Goal: Task Accomplishment & Management: Use online tool/utility

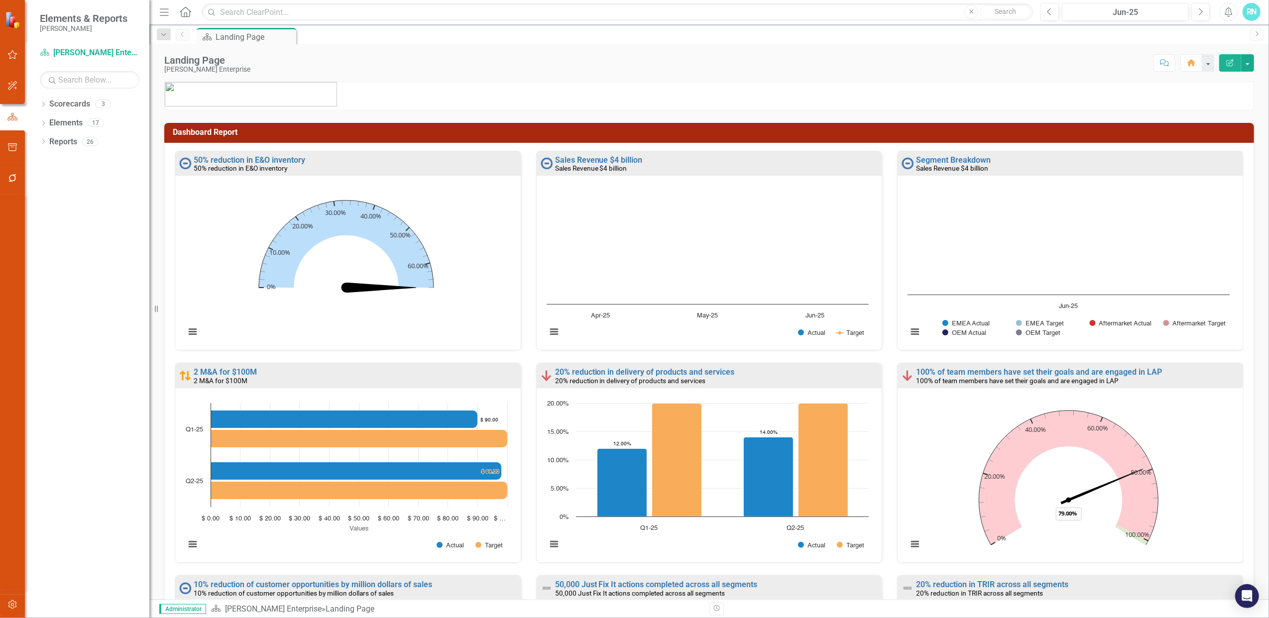
click at [1259, 37] on link "Next" at bounding box center [1257, 34] width 14 height 12
click at [1257, 34] on icon "Next" at bounding box center [1257, 34] width 8 height 6
click at [1250, 63] on button "button" at bounding box center [1247, 62] width 13 height 17
click at [1251, 8] on div "RN" at bounding box center [1252, 12] width 18 height 18
click at [1222, 119] on link "icon.portal Success Portal" at bounding box center [1221, 124] width 79 height 18
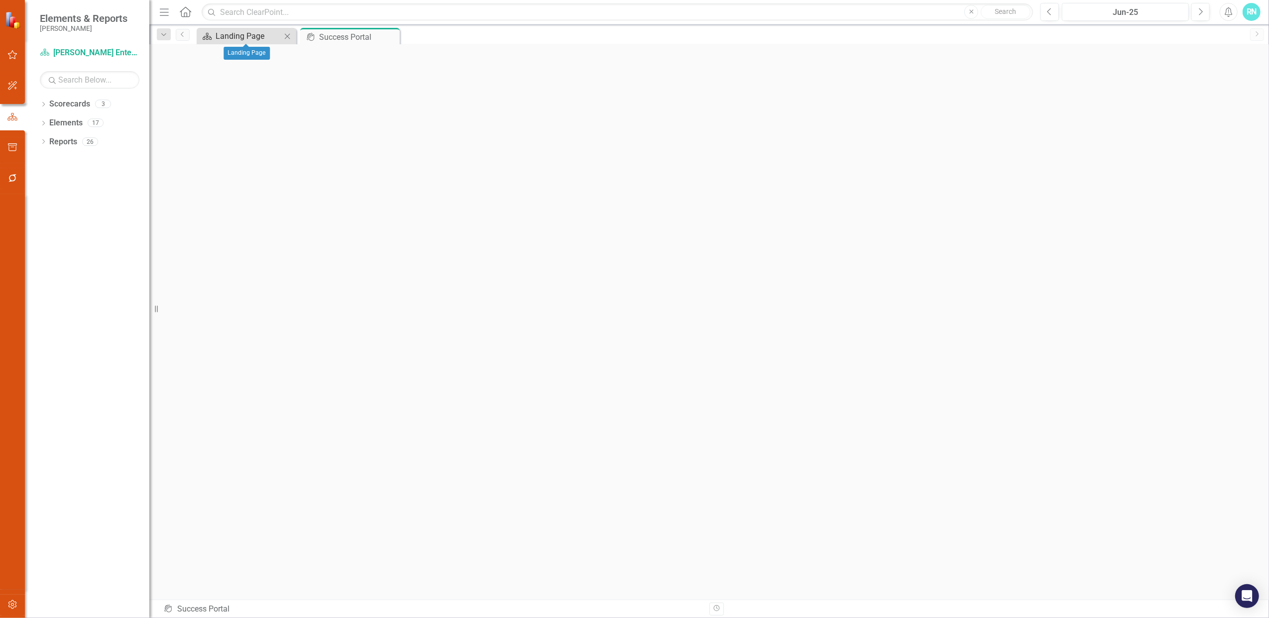
click at [250, 34] on div "Landing Page" at bounding box center [249, 36] width 66 height 12
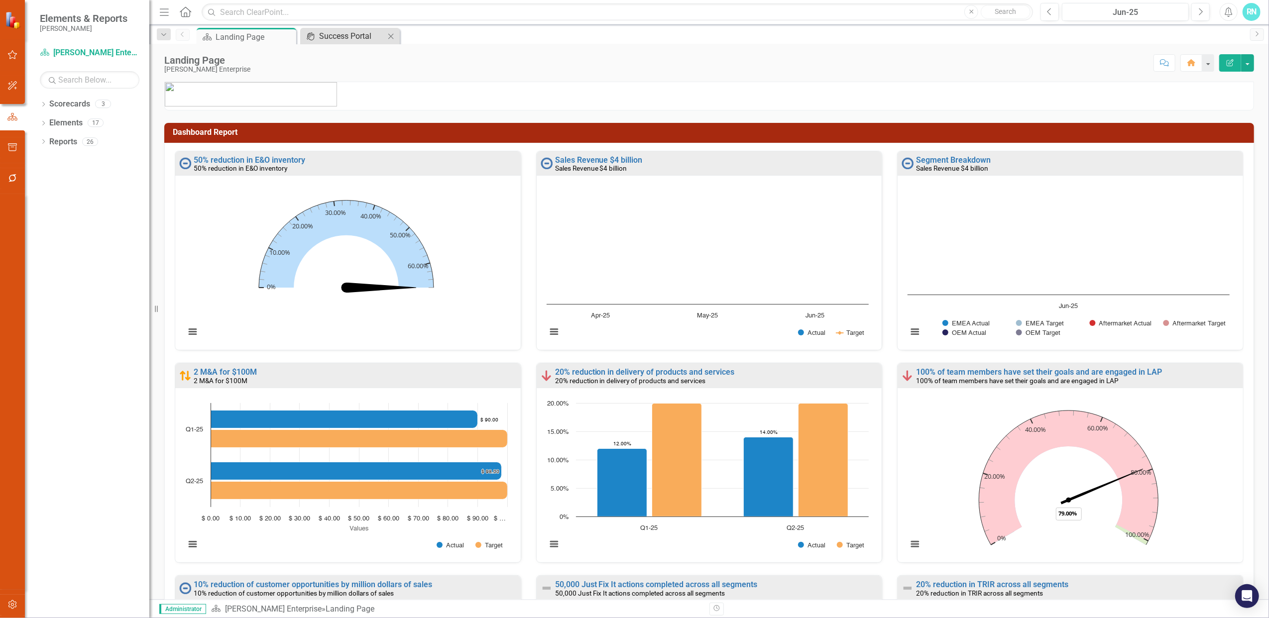
click at [361, 36] on div "Success Portal" at bounding box center [352, 36] width 66 height 12
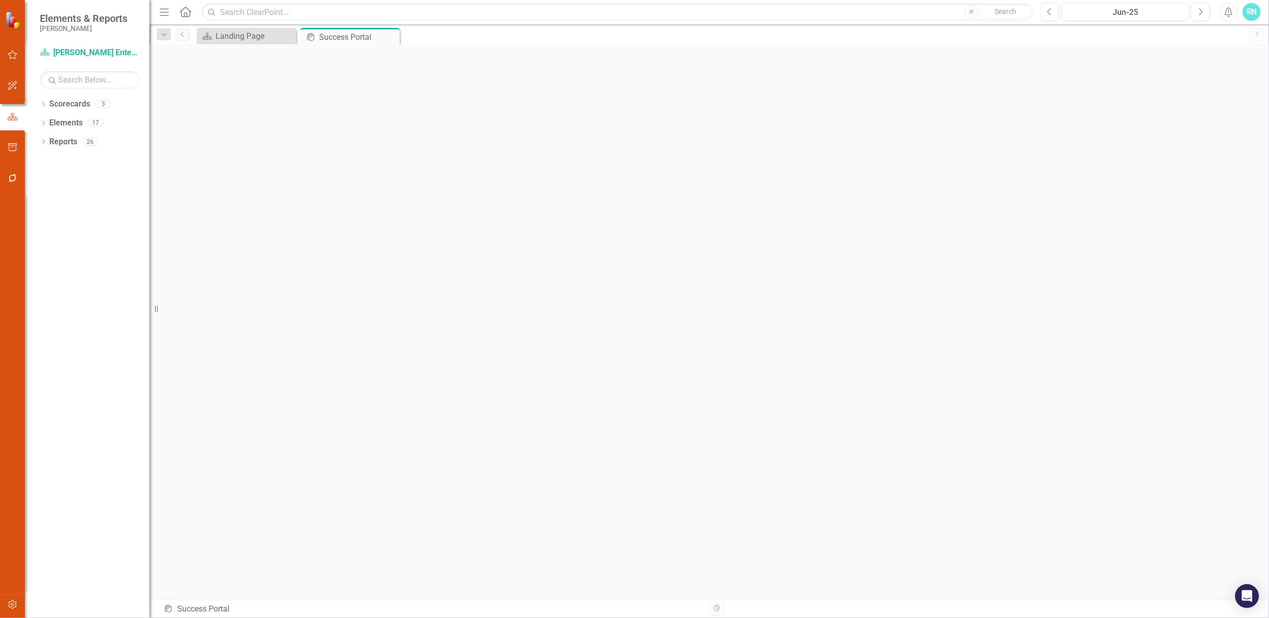
scroll to position [4, 0]
click at [1254, 9] on div "RN" at bounding box center [1252, 12] width 18 height 18
click at [1235, 28] on link "User Edit Profile" at bounding box center [1221, 30] width 79 height 18
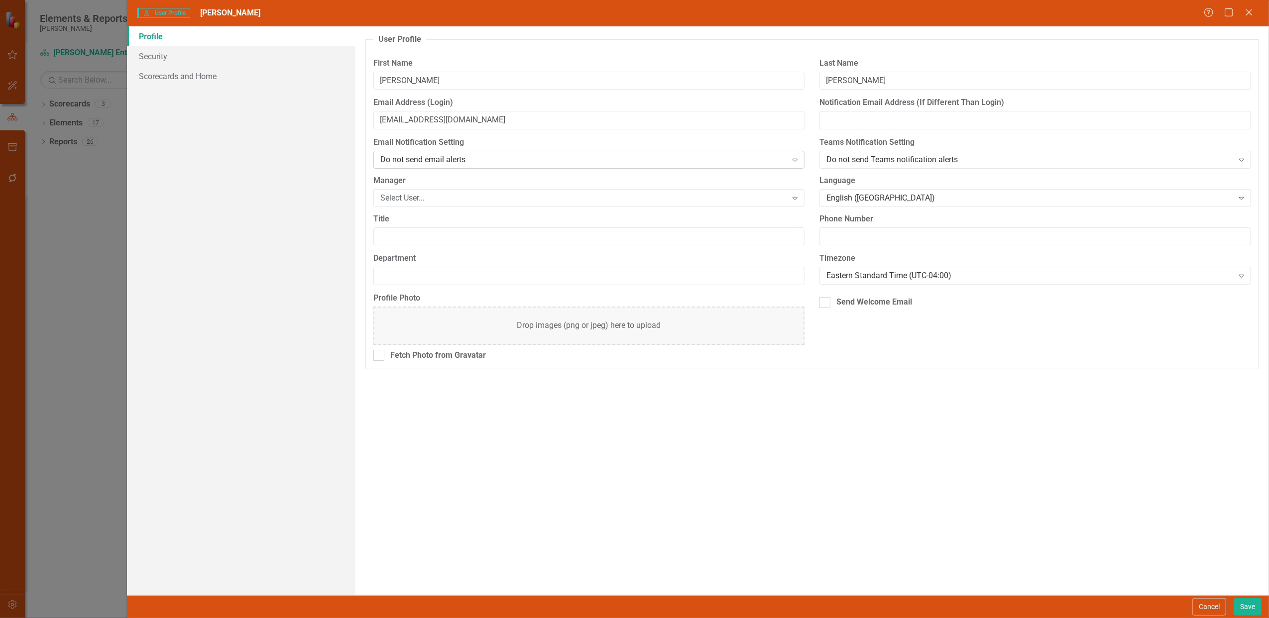
click at [797, 160] on icon at bounding box center [795, 160] width 5 height 3
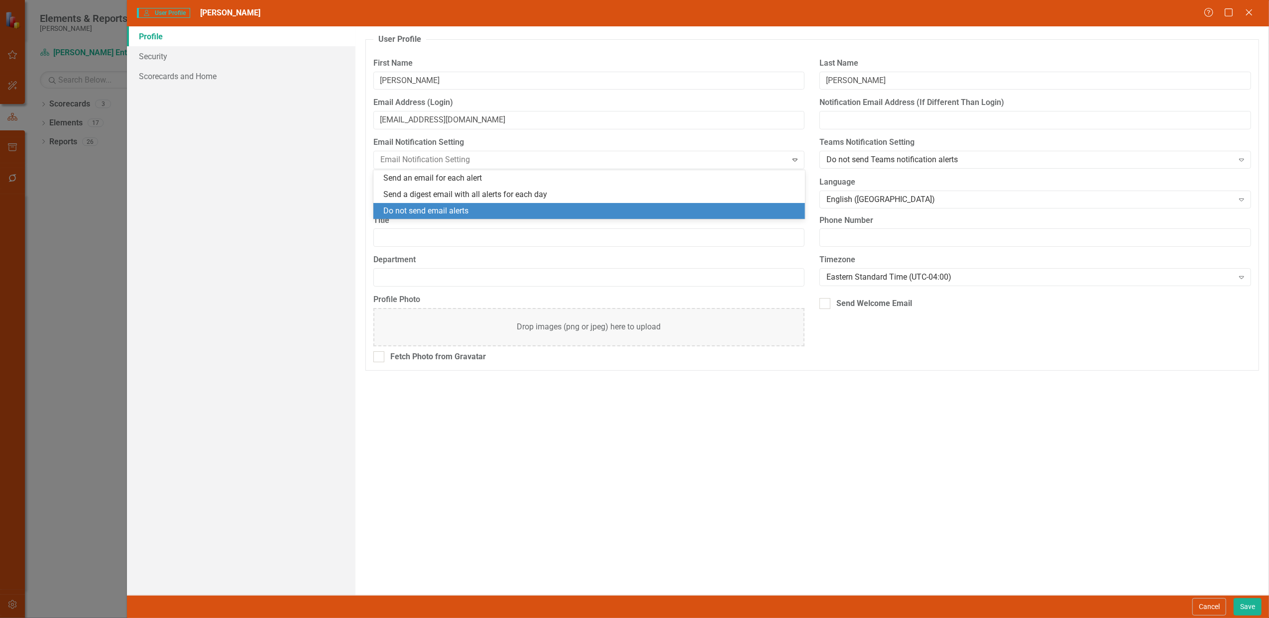
click at [591, 413] on div "User Profile ClearPoint has a wealth of options to help you ensure that people …" at bounding box center [813, 310] width 914 height 569
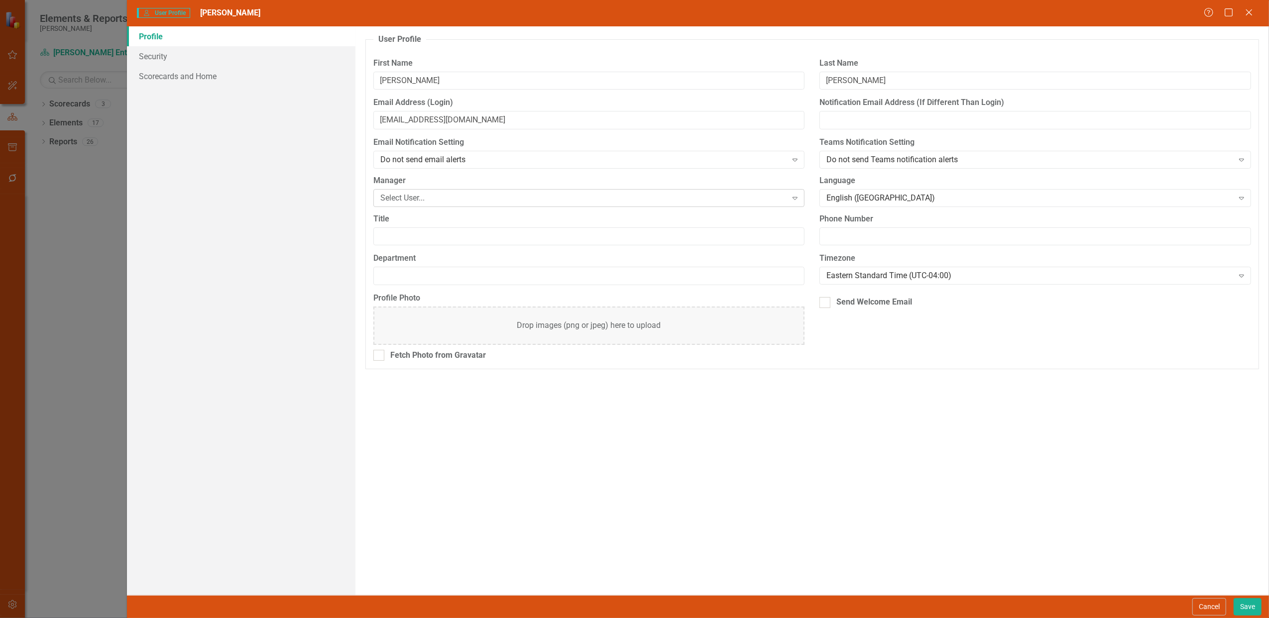
click at [795, 200] on icon at bounding box center [795, 198] width 5 height 3
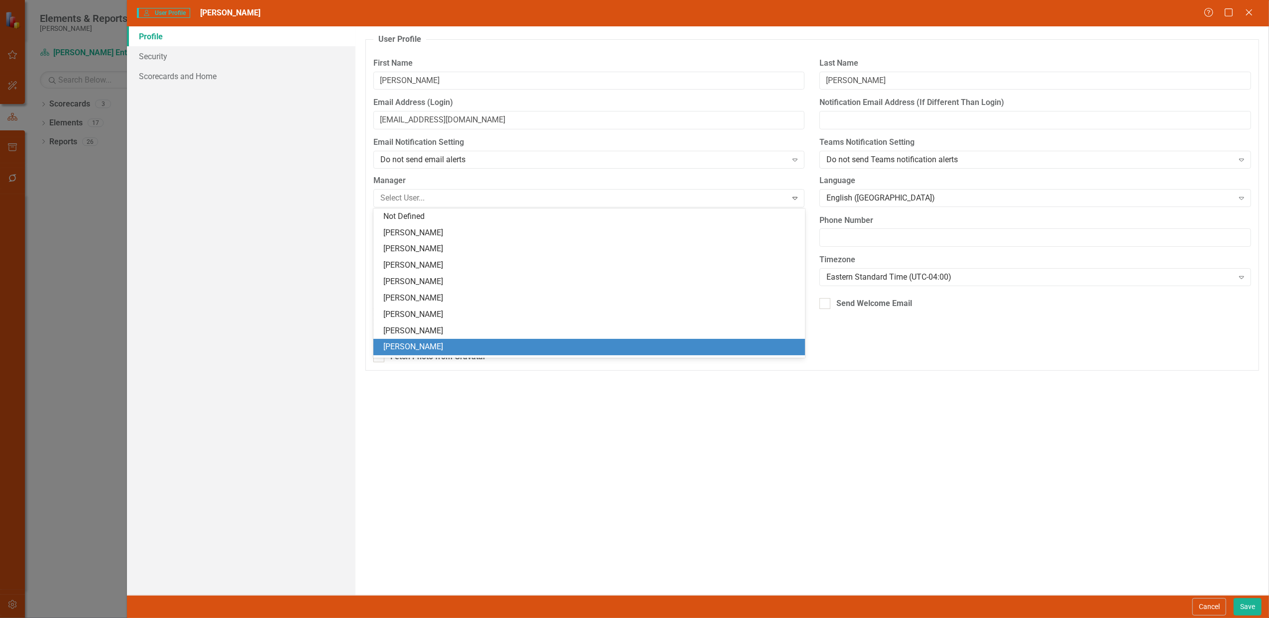
click at [496, 406] on div "User Profile ClearPoint has a wealth of options to help you ensure that people …" at bounding box center [813, 310] width 914 height 569
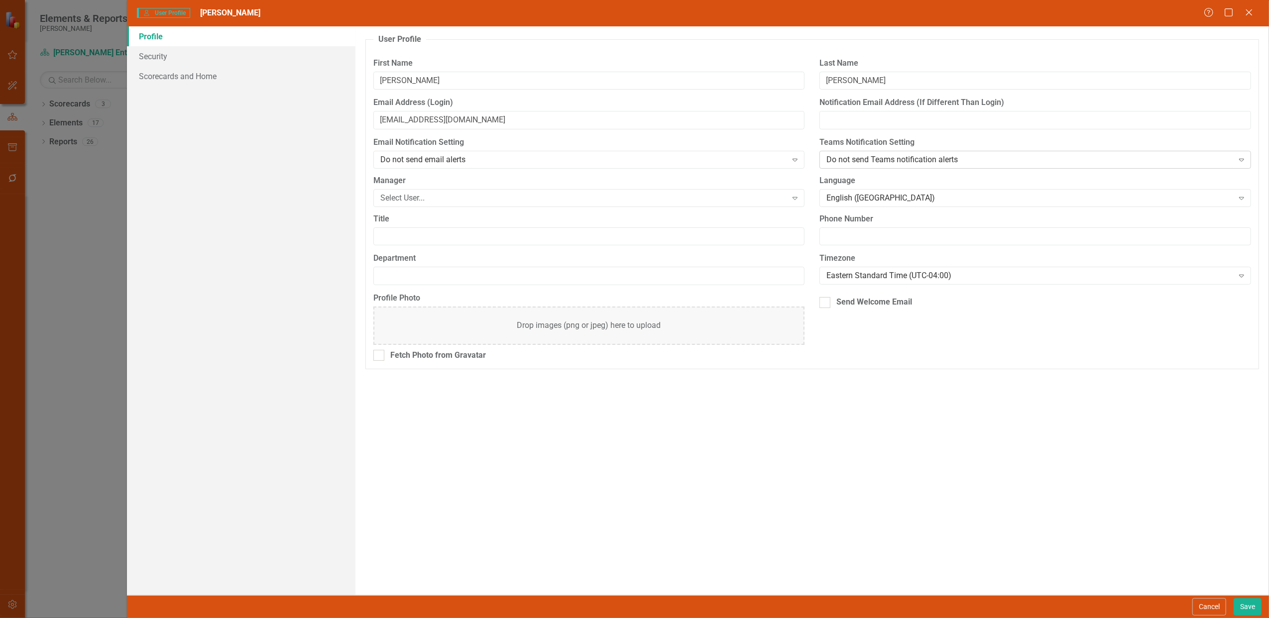
click at [1239, 158] on icon "Expand" at bounding box center [1242, 160] width 10 height 8
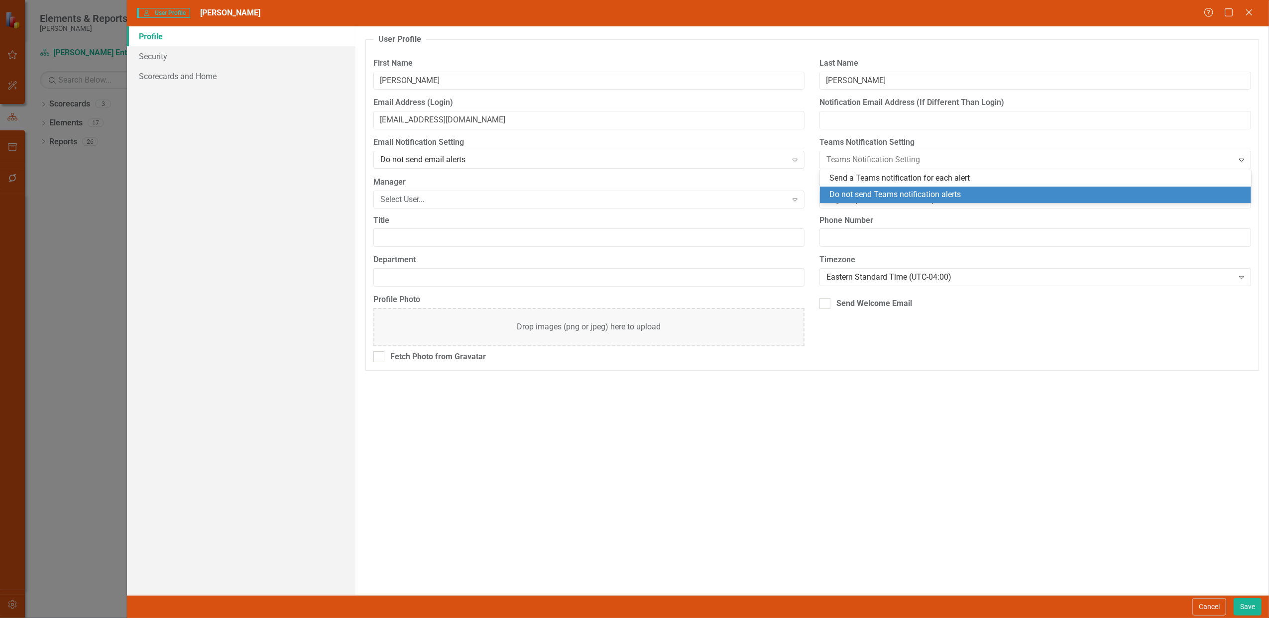
click at [1015, 425] on div "User Profile ClearPoint has a wealth of options to help you ensure that people …" at bounding box center [813, 310] width 914 height 569
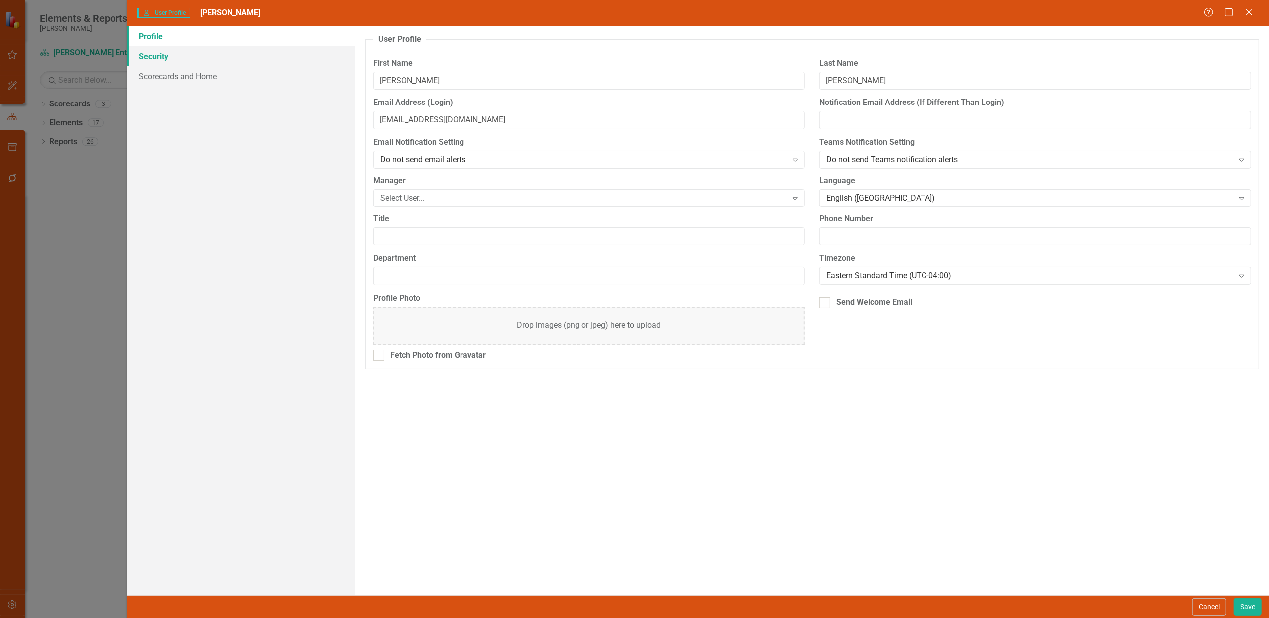
click at [162, 53] on link "Security" at bounding box center [241, 56] width 229 height 20
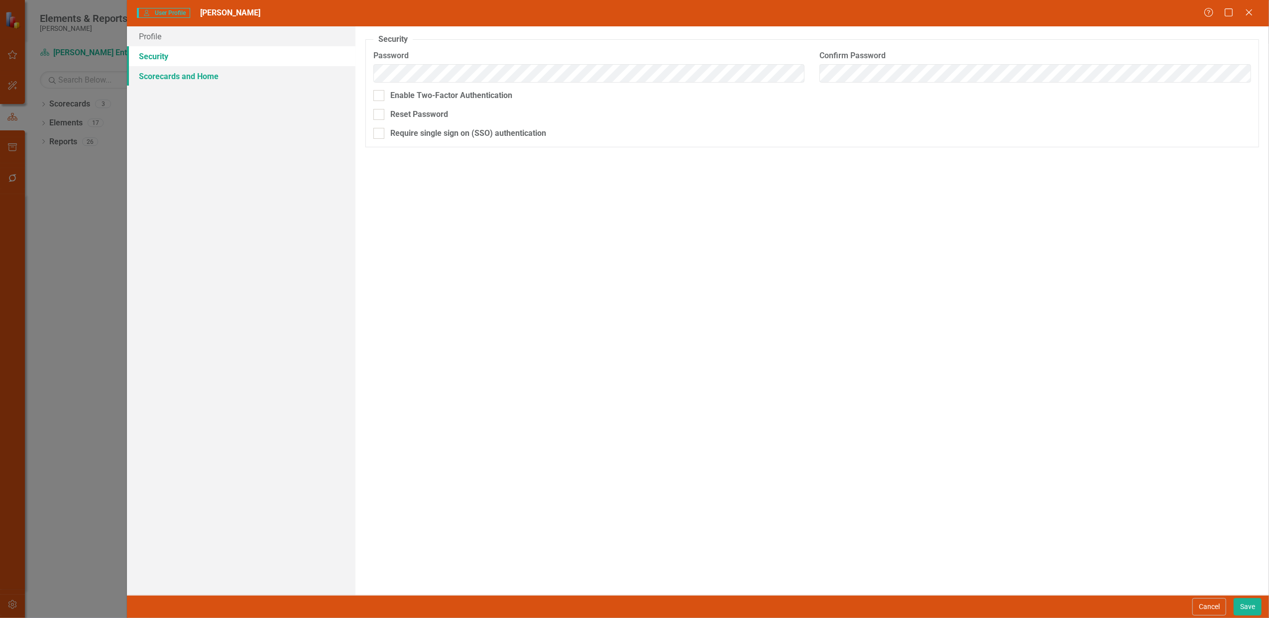
click at [163, 72] on link "Scorecards and Home" at bounding box center [241, 76] width 229 height 20
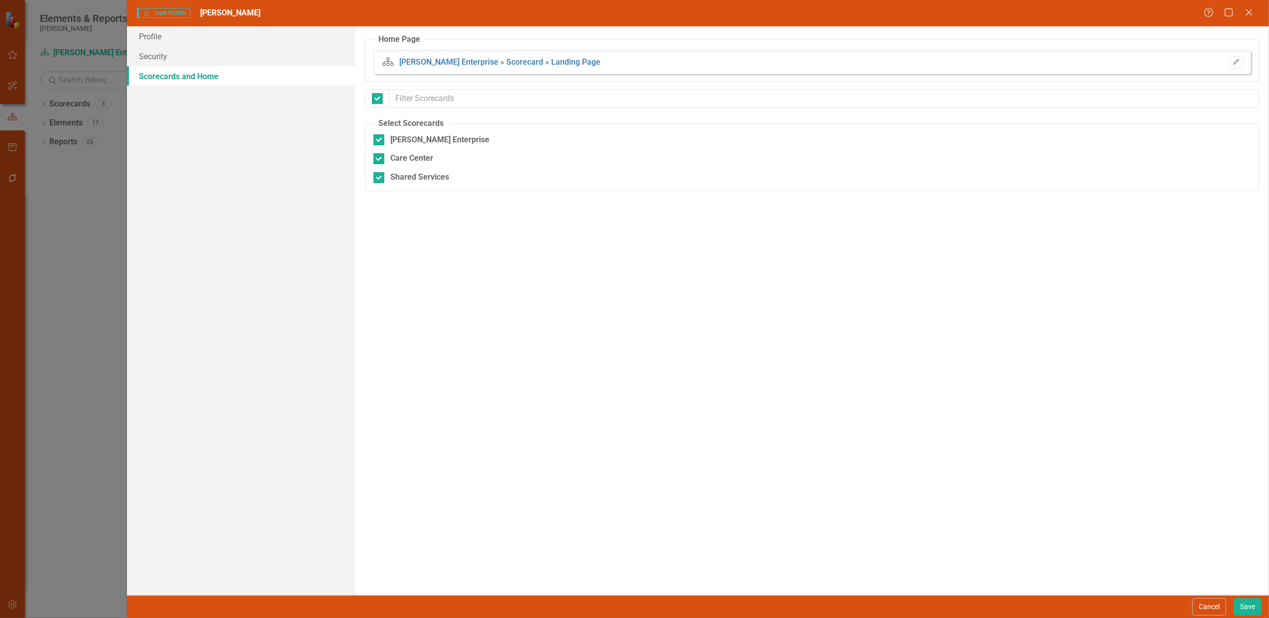
click at [443, 272] on div "Home Page Scorecard [PERSON_NAME] Enterprise » Scorecard » Landing Page Edit Li…" at bounding box center [813, 310] width 914 height 569
click at [1251, 8] on icon "Close" at bounding box center [1249, 11] width 12 height 9
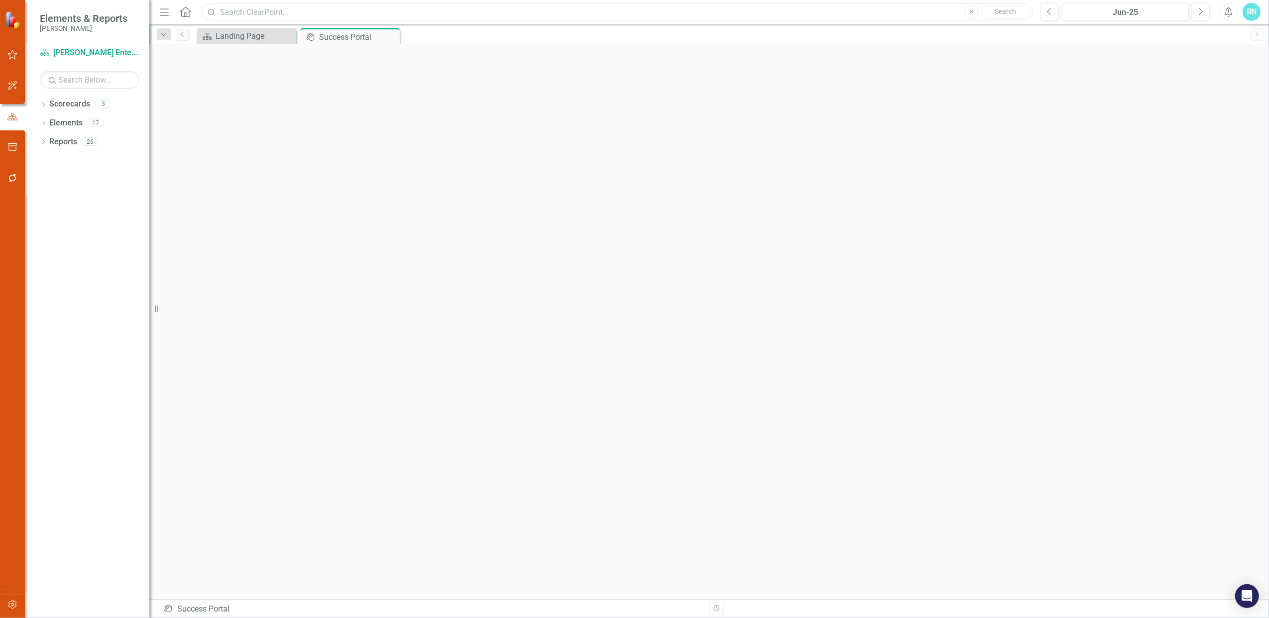
click at [393, 11] on input "text" at bounding box center [617, 11] width 831 height 17
click at [1138, 14] on div "Jun-25" at bounding box center [1126, 12] width 120 height 12
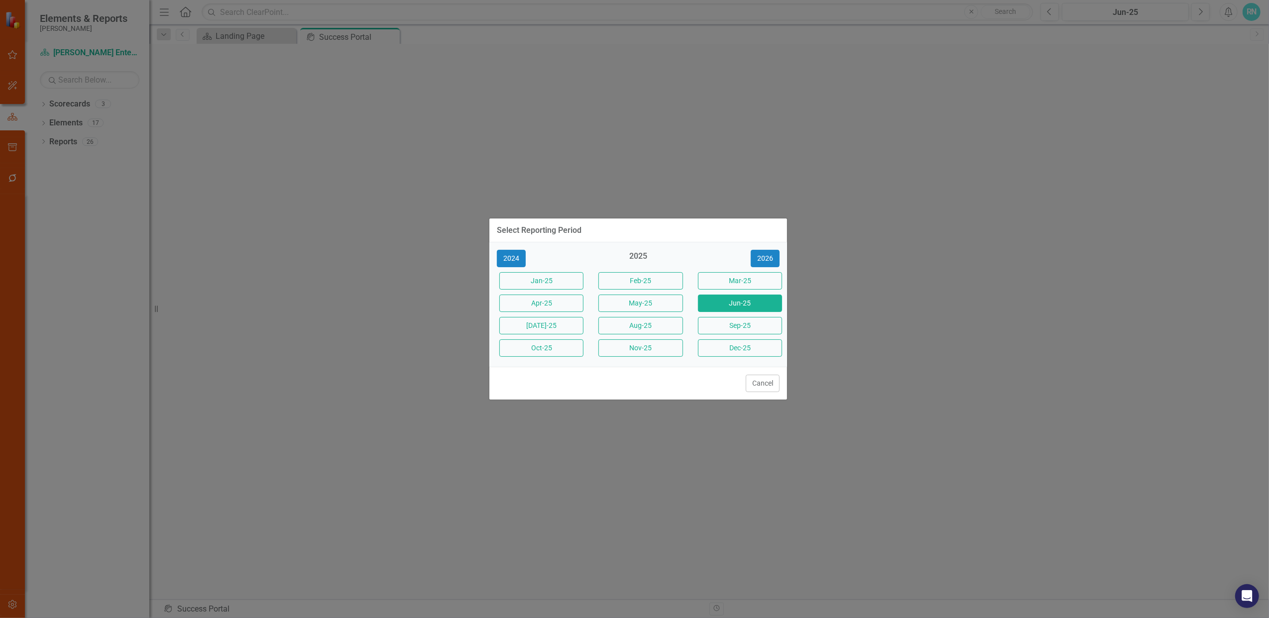
click at [1151, 193] on div "Select Reporting Period 2024 2025 [DATE]-25 Feb-25 Mar-25 Apr-25 May-25 Jun-25 …" at bounding box center [634, 309] width 1269 height 618
click at [768, 383] on button "Cancel" at bounding box center [763, 383] width 34 height 17
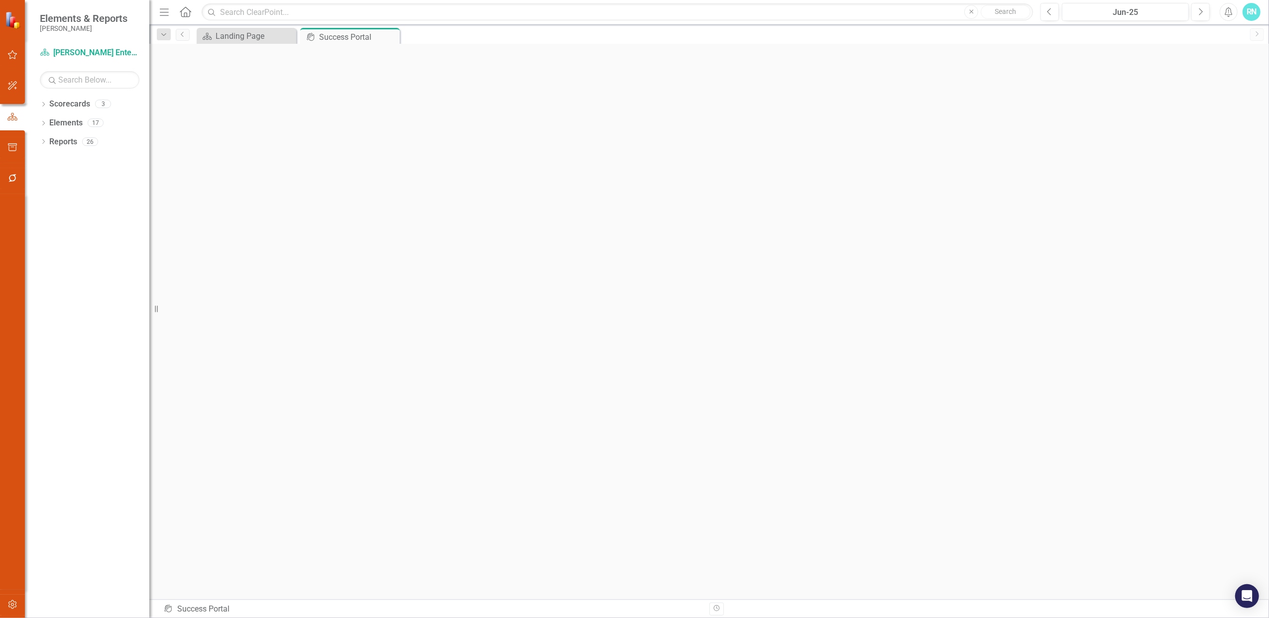
click at [1227, 10] on icon "Alerts" at bounding box center [1228, 12] width 10 height 10
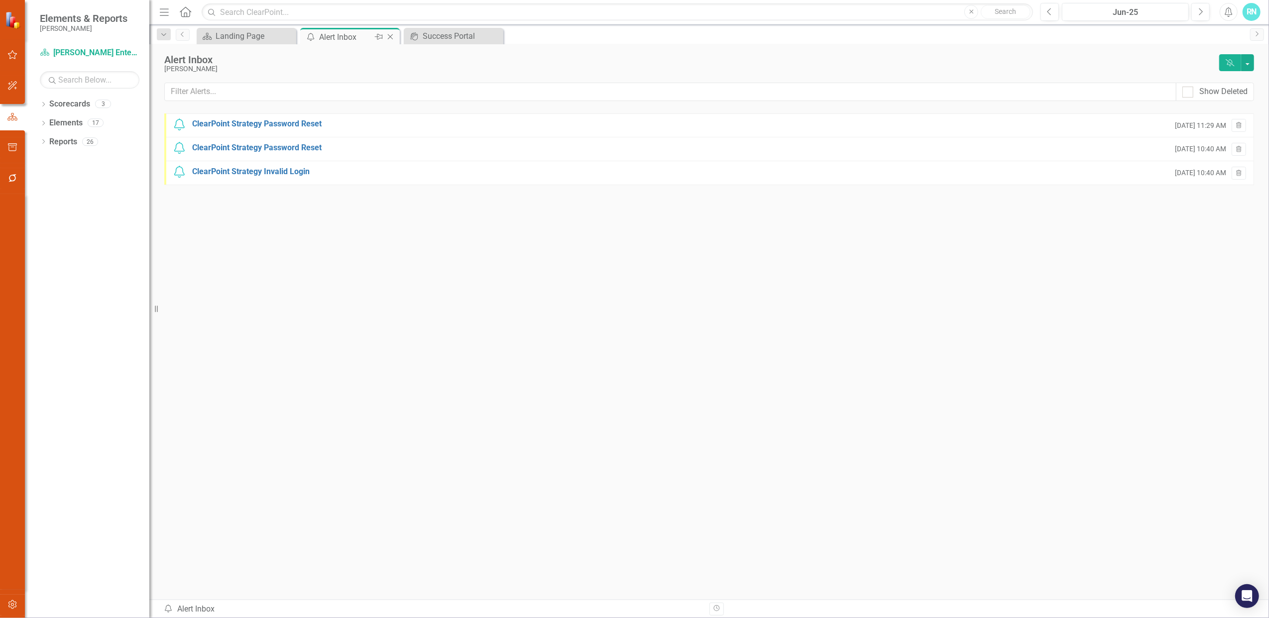
click at [392, 37] on icon "Close" at bounding box center [390, 37] width 10 height 8
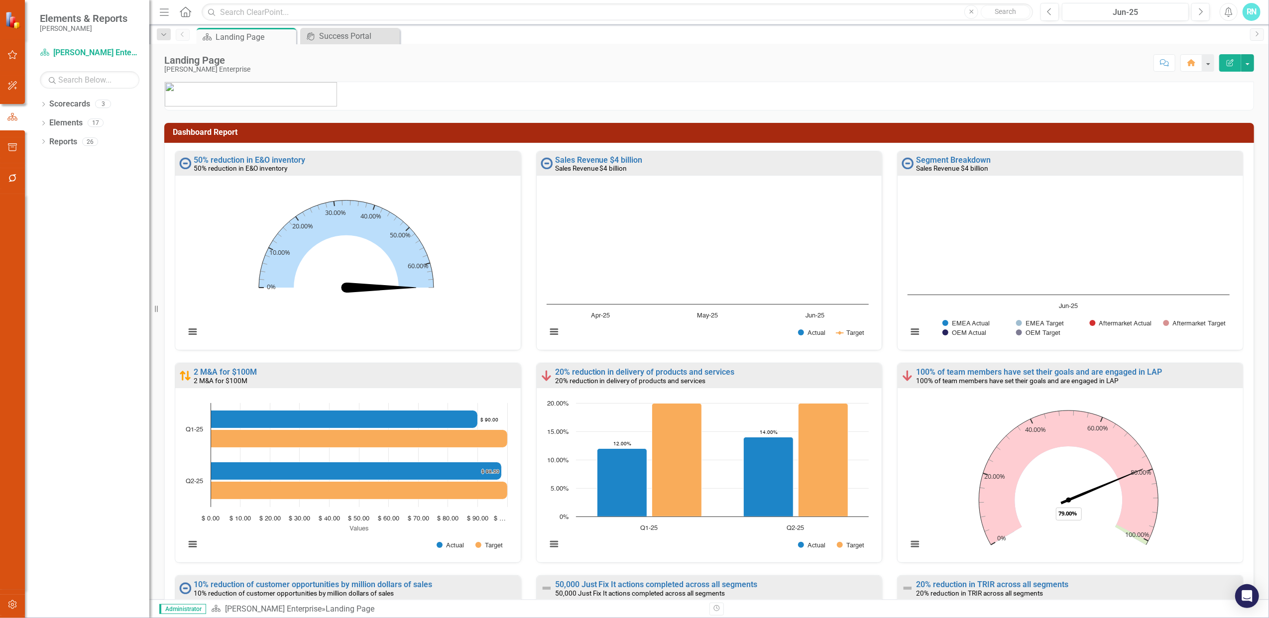
click at [186, 15] on icon "Home" at bounding box center [185, 11] width 13 height 10
click at [10, 50] on button "button" at bounding box center [12, 55] width 22 height 21
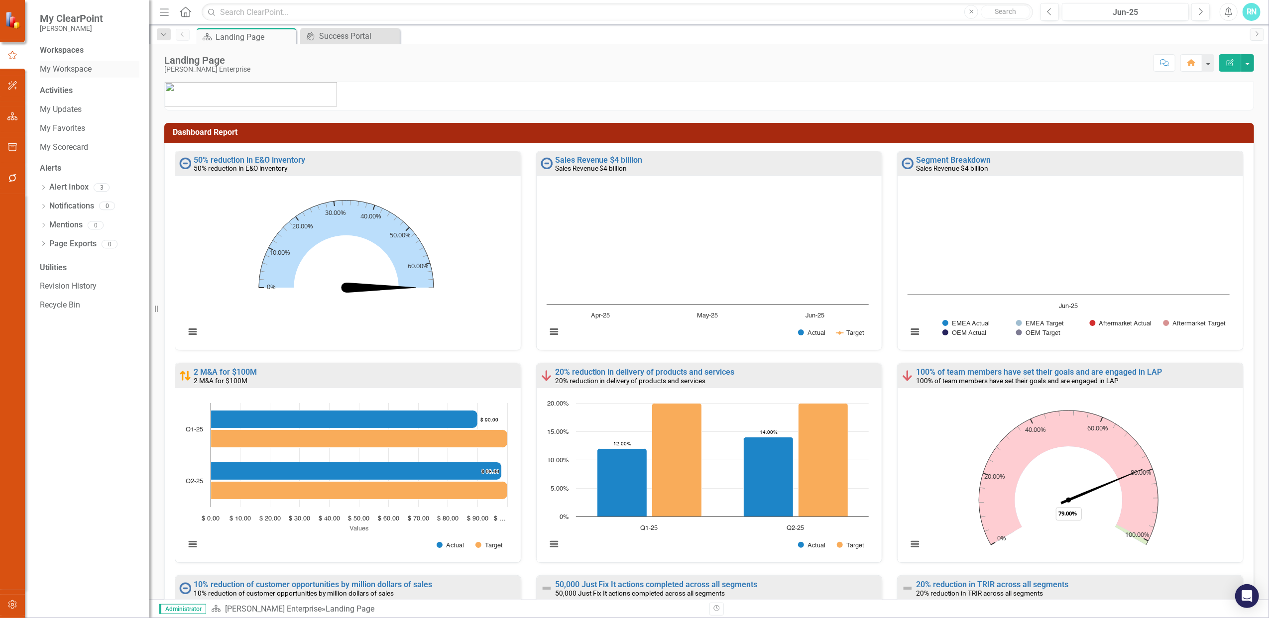
click at [66, 70] on link "My Workspace" at bounding box center [90, 69] width 100 height 11
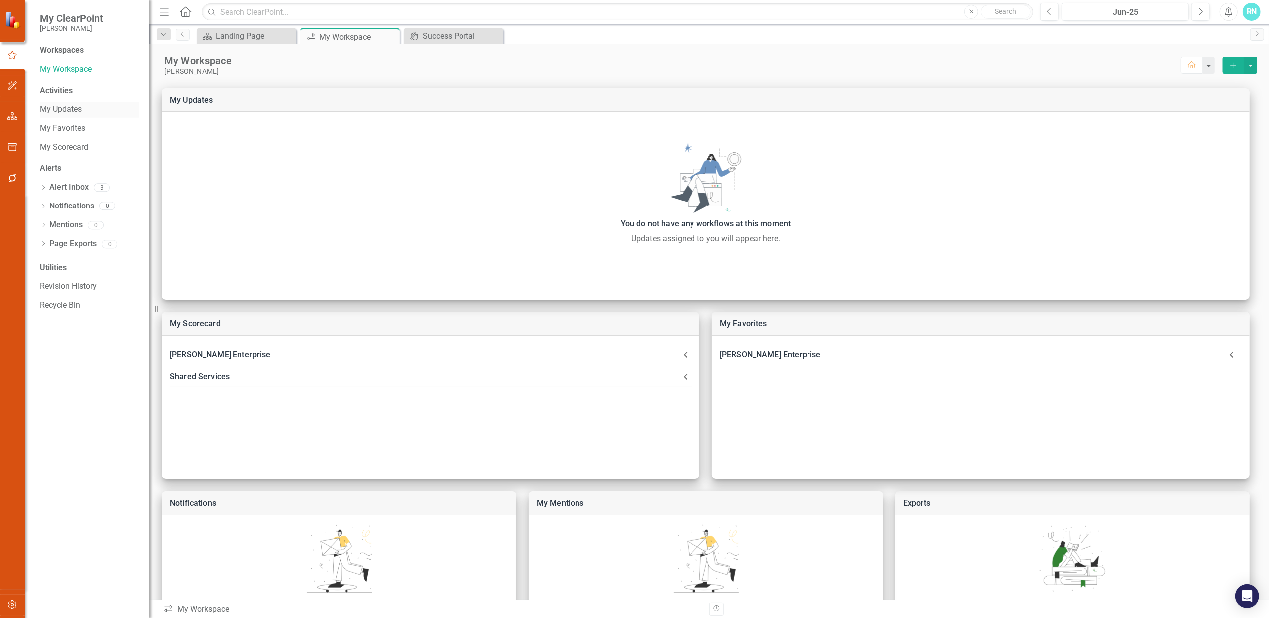
click at [42, 106] on link "My Updates" at bounding box center [90, 109] width 100 height 11
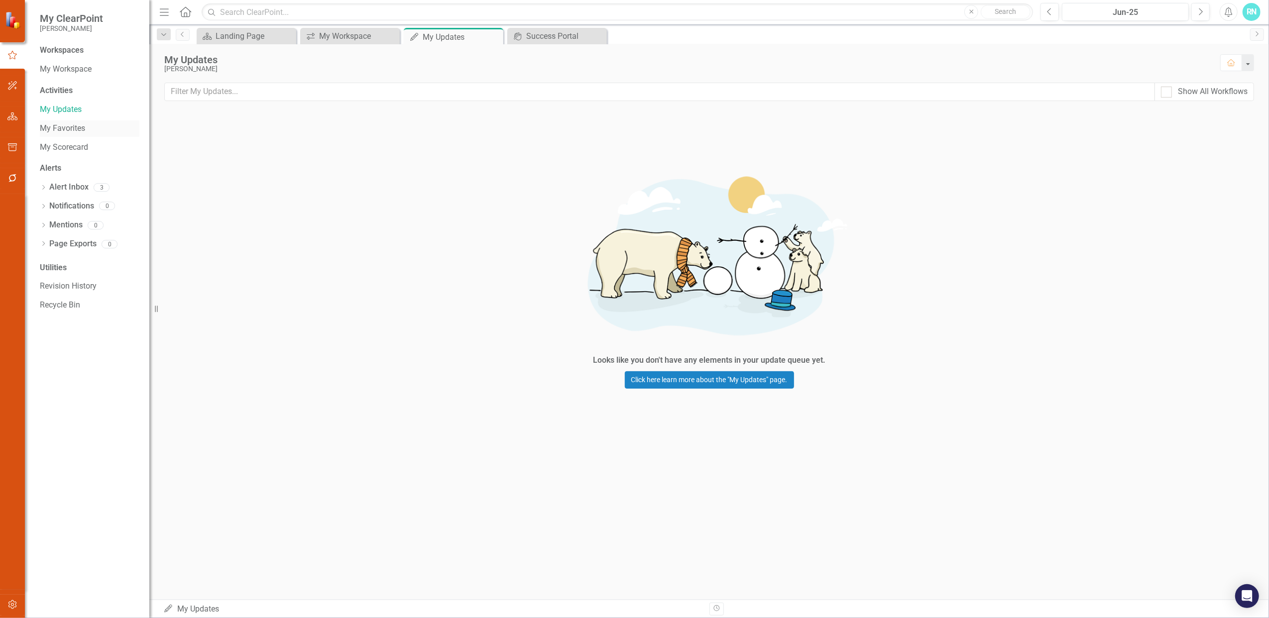
click at [76, 130] on link "My Favorites" at bounding box center [90, 128] width 100 height 11
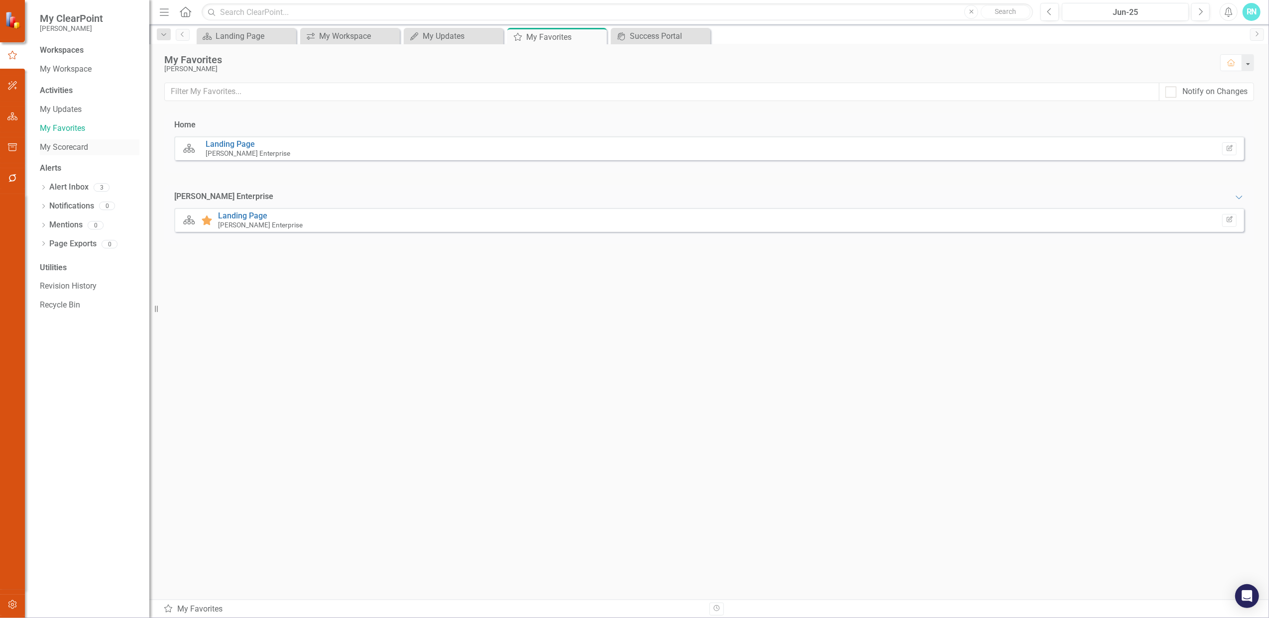
click at [58, 145] on link "My Scorecard" at bounding box center [90, 147] width 100 height 11
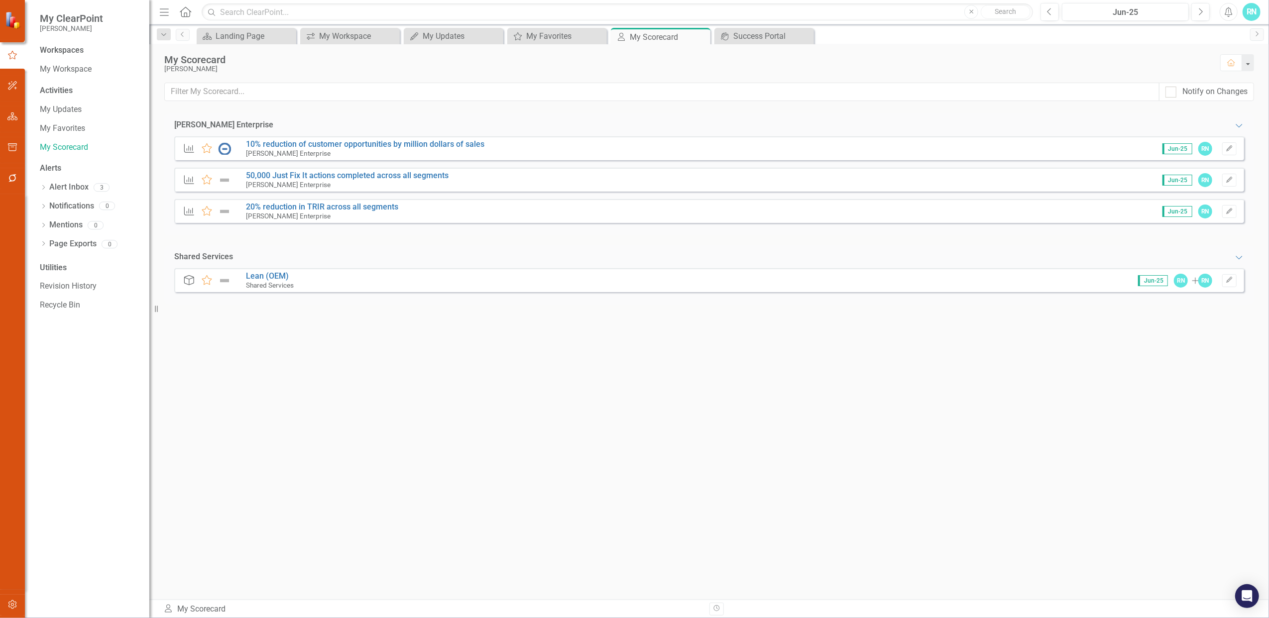
click at [51, 270] on div "Utilities" at bounding box center [90, 267] width 100 height 11
click at [54, 268] on div "Utilities" at bounding box center [90, 267] width 100 height 11
click at [56, 266] on div "Utilities" at bounding box center [90, 267] width 100 height 11
click at [216, 363] on div "[PERSON_NAME] Enterprise Expanded Key Result Favorite 10% reduction of customer…" at bounding box center [709, 357] width 1090 height 486
click at [71, 303] on link "Recycle Bin" at bounding box center [90, 305] width 100 height 11
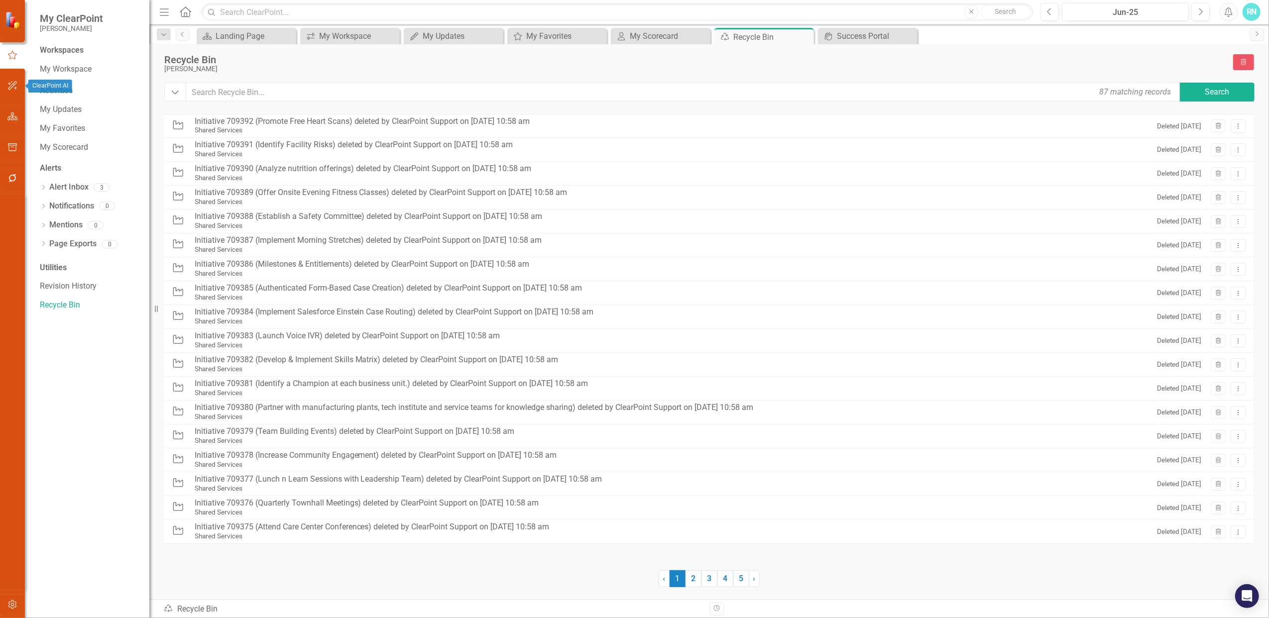
click at [12, 85] on icon "button" at bounding box center [12, 85] width 9 height 9
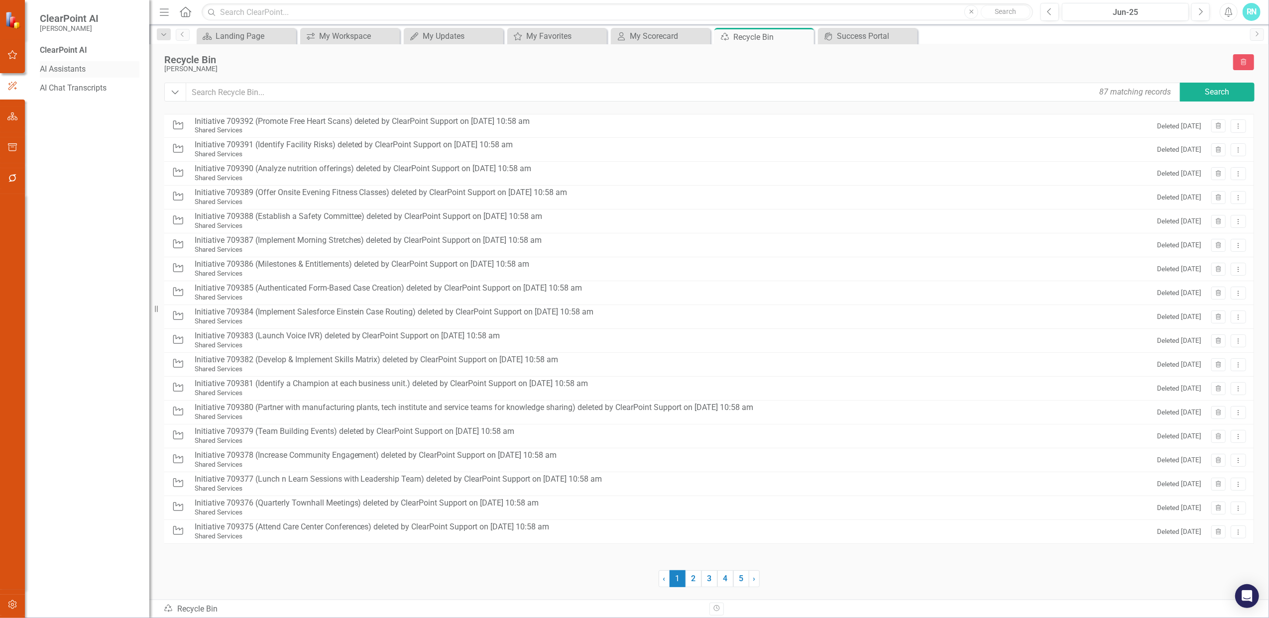
click at [70, 66] on link "AI Assistants" at bounding box center [90, 69] width 100 height 11
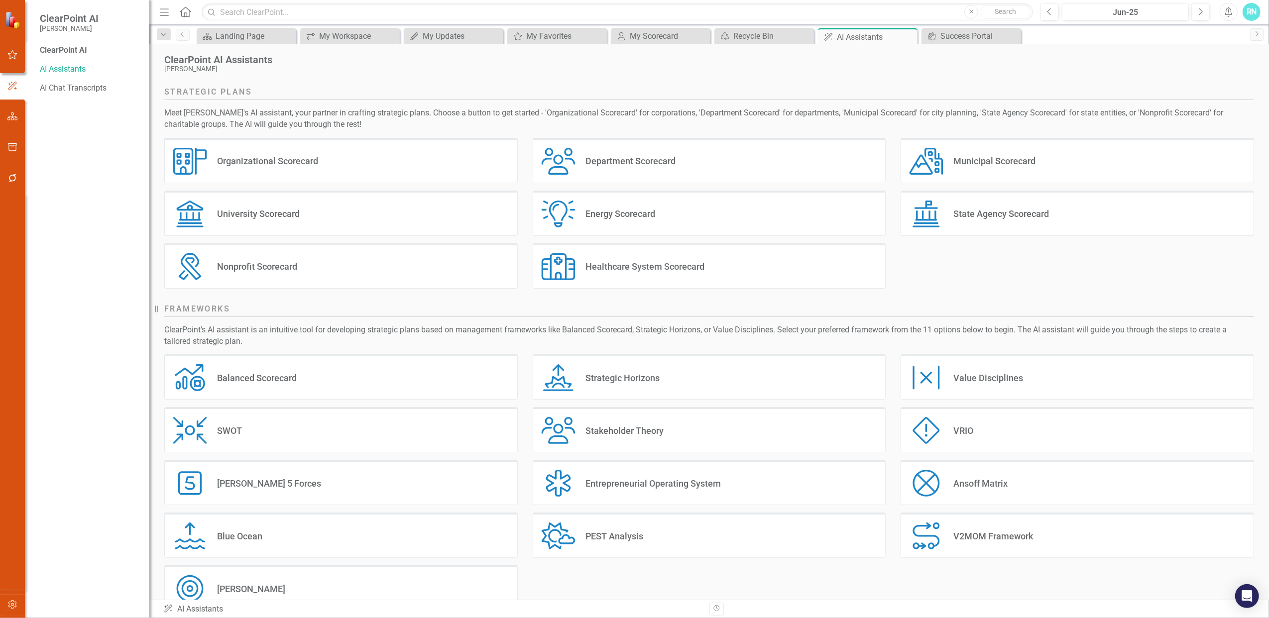
click at [624, 164] on div "Department Scorecard" at bounding box center [631, 160] width 90 height 11
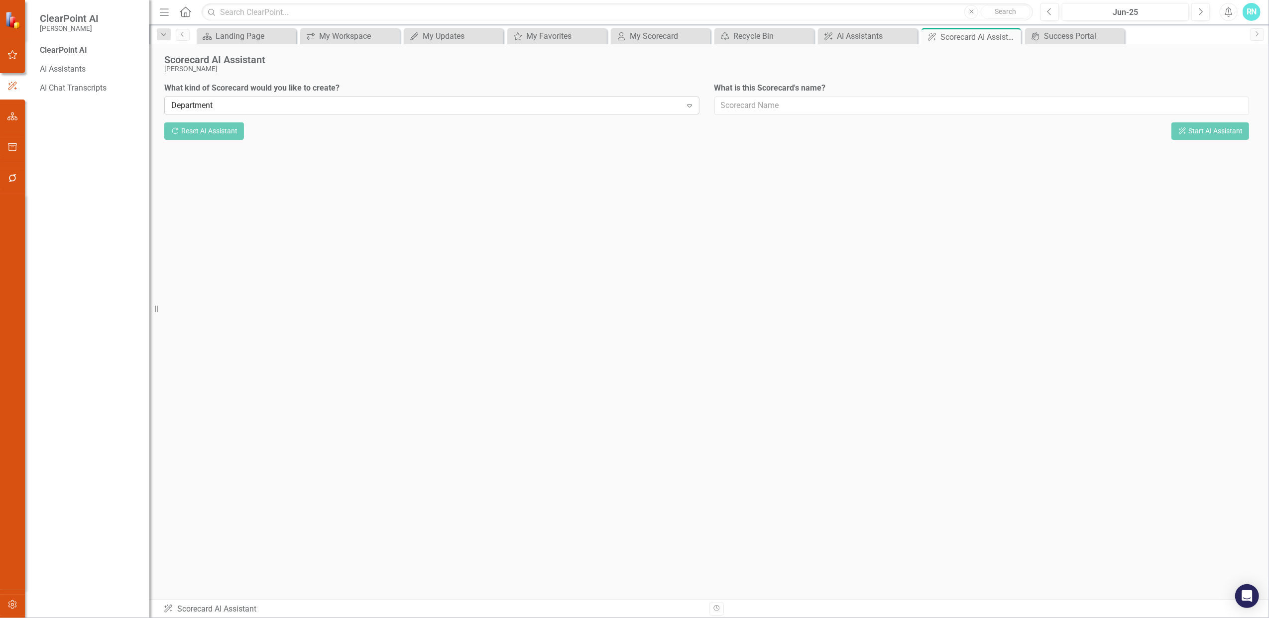
click at [687, 103] on icon "Expand" at bounding box center [690, 106] width 10 height 8
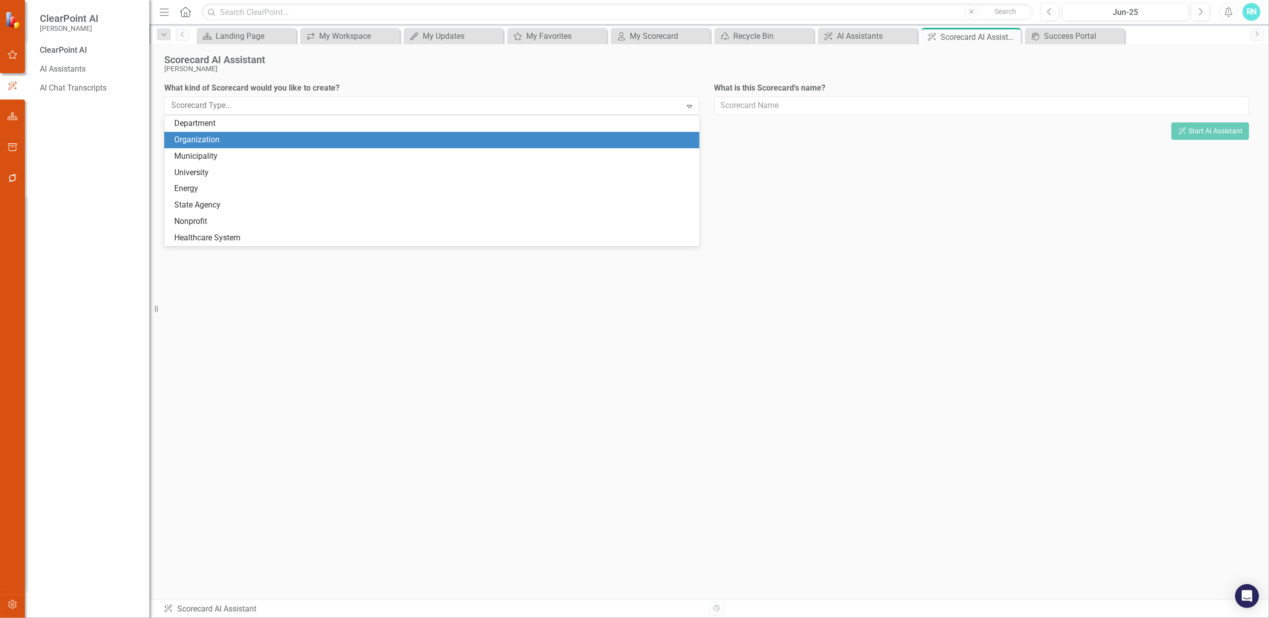
click at [797, 169] on div "Scorecard AI Assistant [PERSON_NAME] What kind of Scorecard would you like to c…" at bounding box center [709, 322] width 1120 height 556
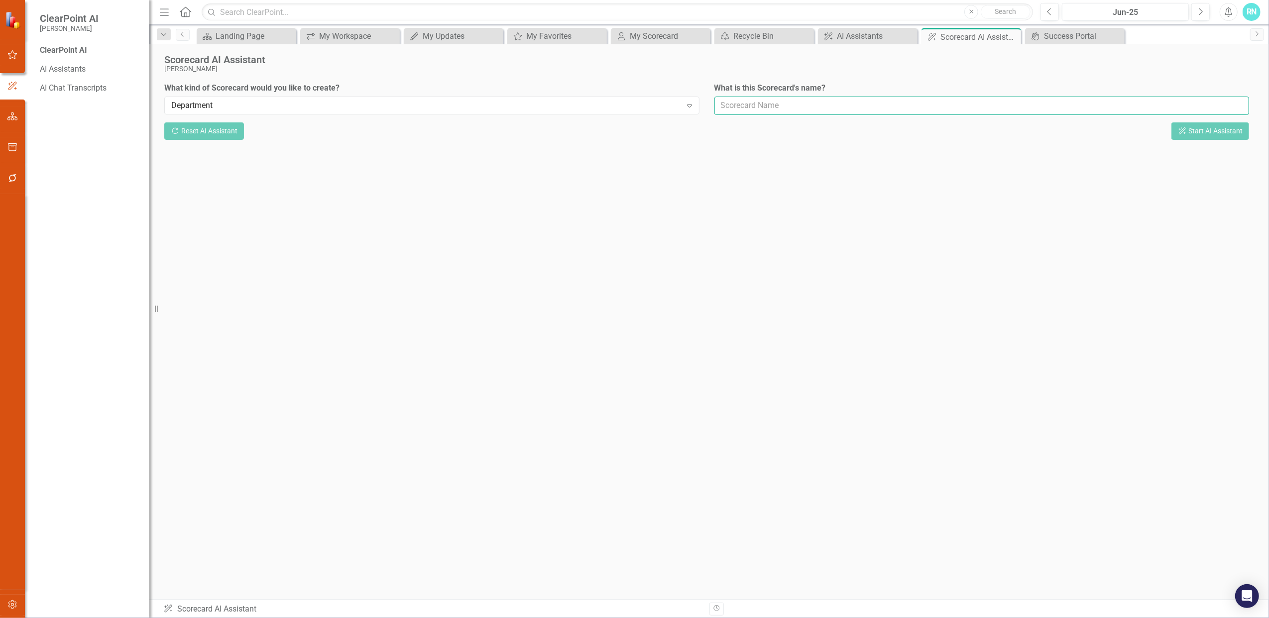
click at [794, 109] on input "What is this Scorecard's name?" at bounding box center [981, 106] width 535 height 18
type input "AM: RV"
click at [1209, 126] on button "ClearPoint AI Start AI Assistant" at bounding box center [1211, 130] width 78 height 17
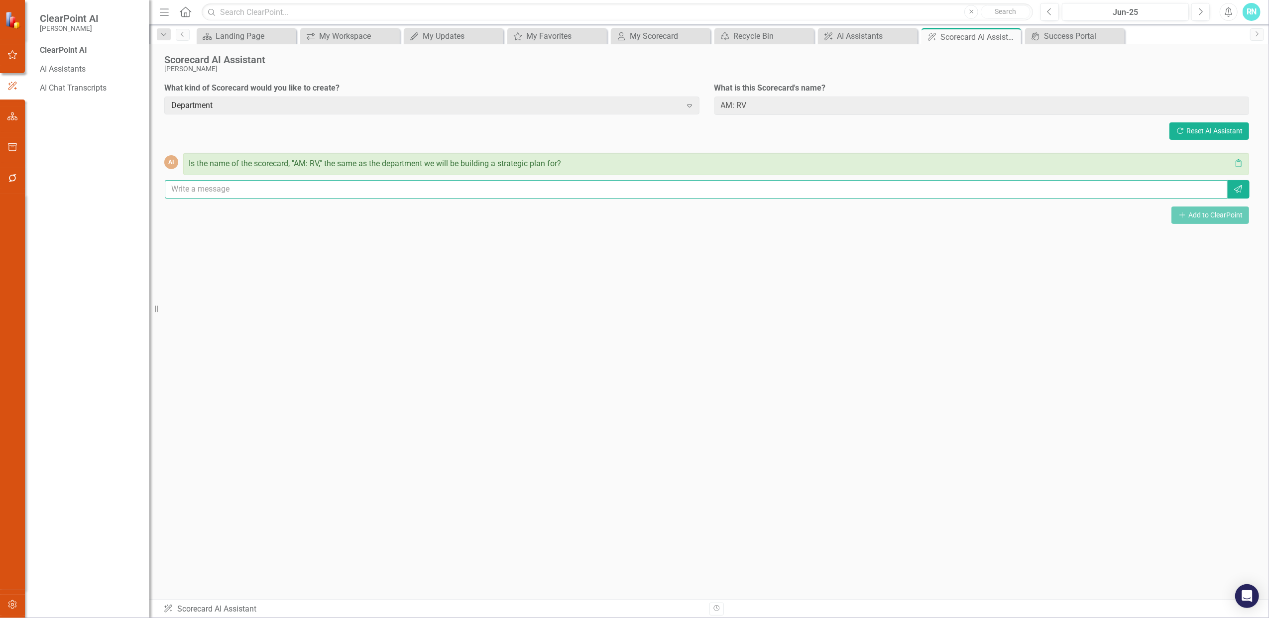
click at [466, 192] on input "text" at bounding box center [696, 189] width 1063 height 18
type input "yes"
click at [1237, 188] on icon "Send" at bounding box center [1238, 189] width 10 height 8
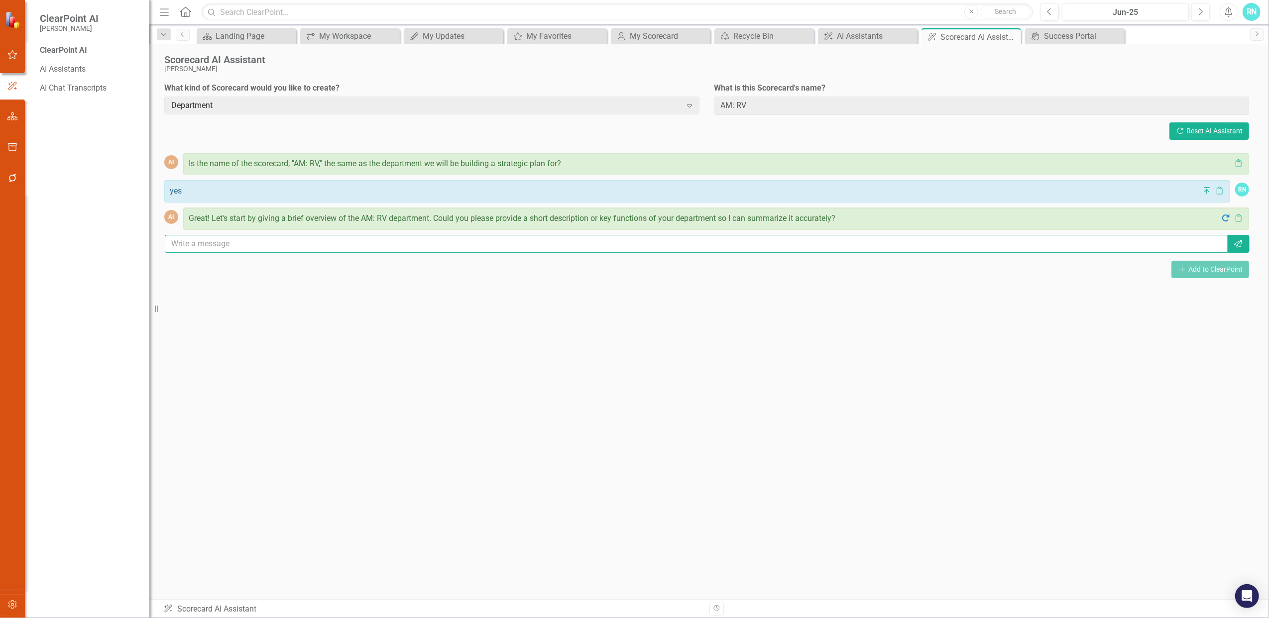
click at [224, 247] on input "text" at bounding box center [696, 244] width 1063 height 18
type input "human resources"
click at [1237, 247] on icon "Send" at bounding box center [1238, 244] width 10 height 8
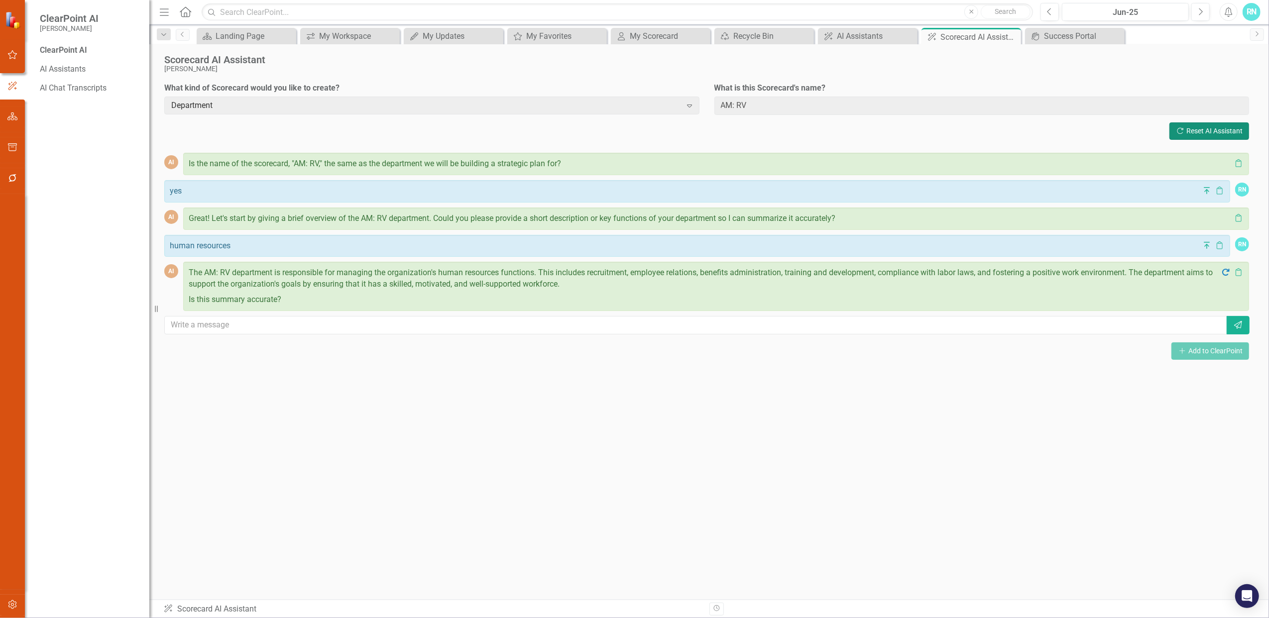
click at [1208, 131] on button "Refresh Reset AI Assistant" at bounding box center [1210, 130] width 80 height 17
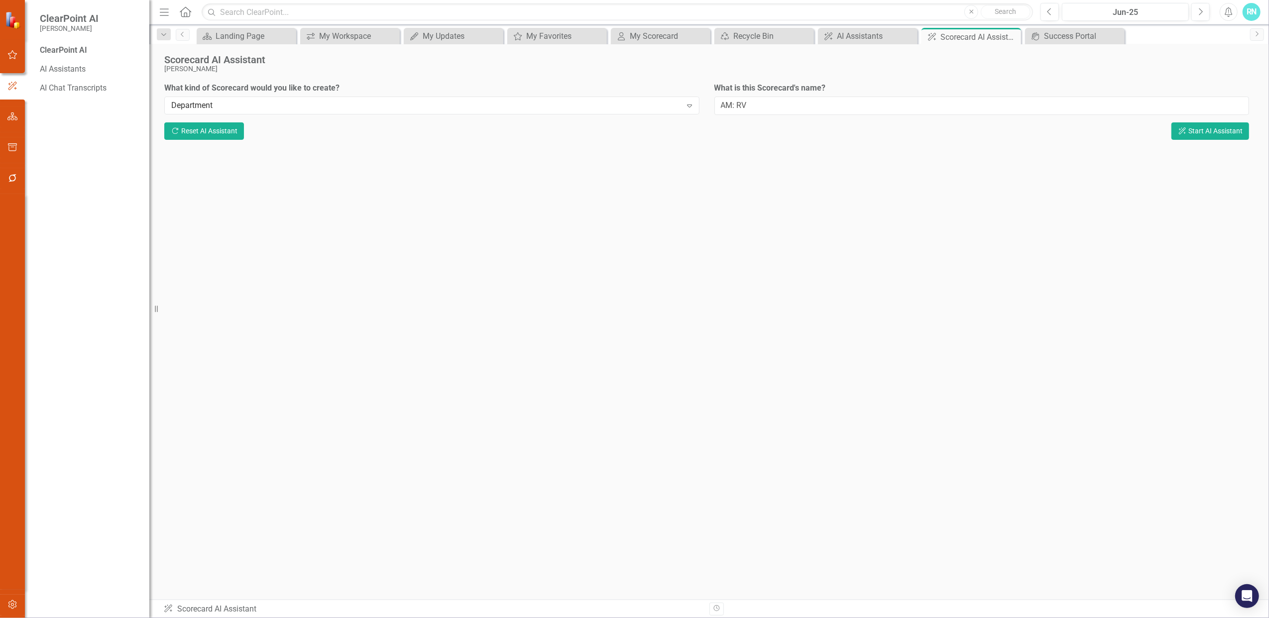
click at [675, 306] on div "Scorecard AI Assistant [PERSON_NAME] What kind of Scorecard would you like to c…" at bounding box center [709, 322] width 1120 height 556
click at [75, 65] on link "AI Assistants" at bounding box center [90, 69] width 100 height 11
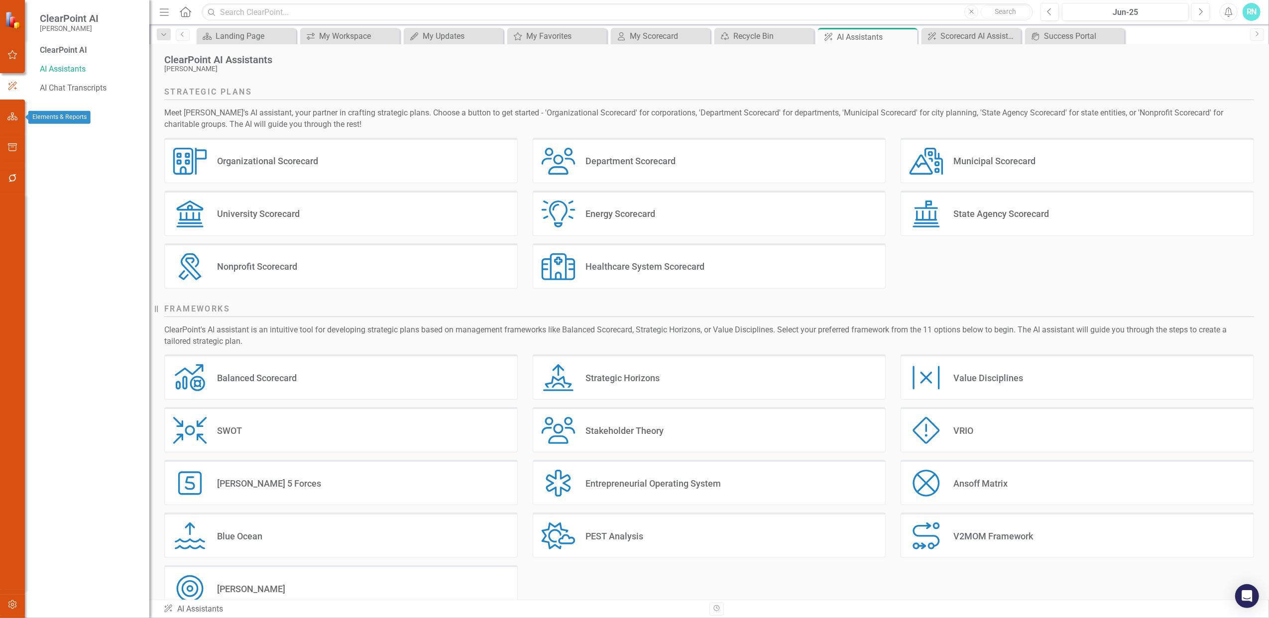
click at [11, 114] on icon "button" at bounding box center [12, 117] width 10 height 8
click at [12, 146] on icon "button" at bounding box center [12, 147] width 10 height 8
click at [72, 70] on link "Briefing Books" at bounding box center [90, 69] width 100 height 11
